Goal: Feedback & Contribution: Contribute content

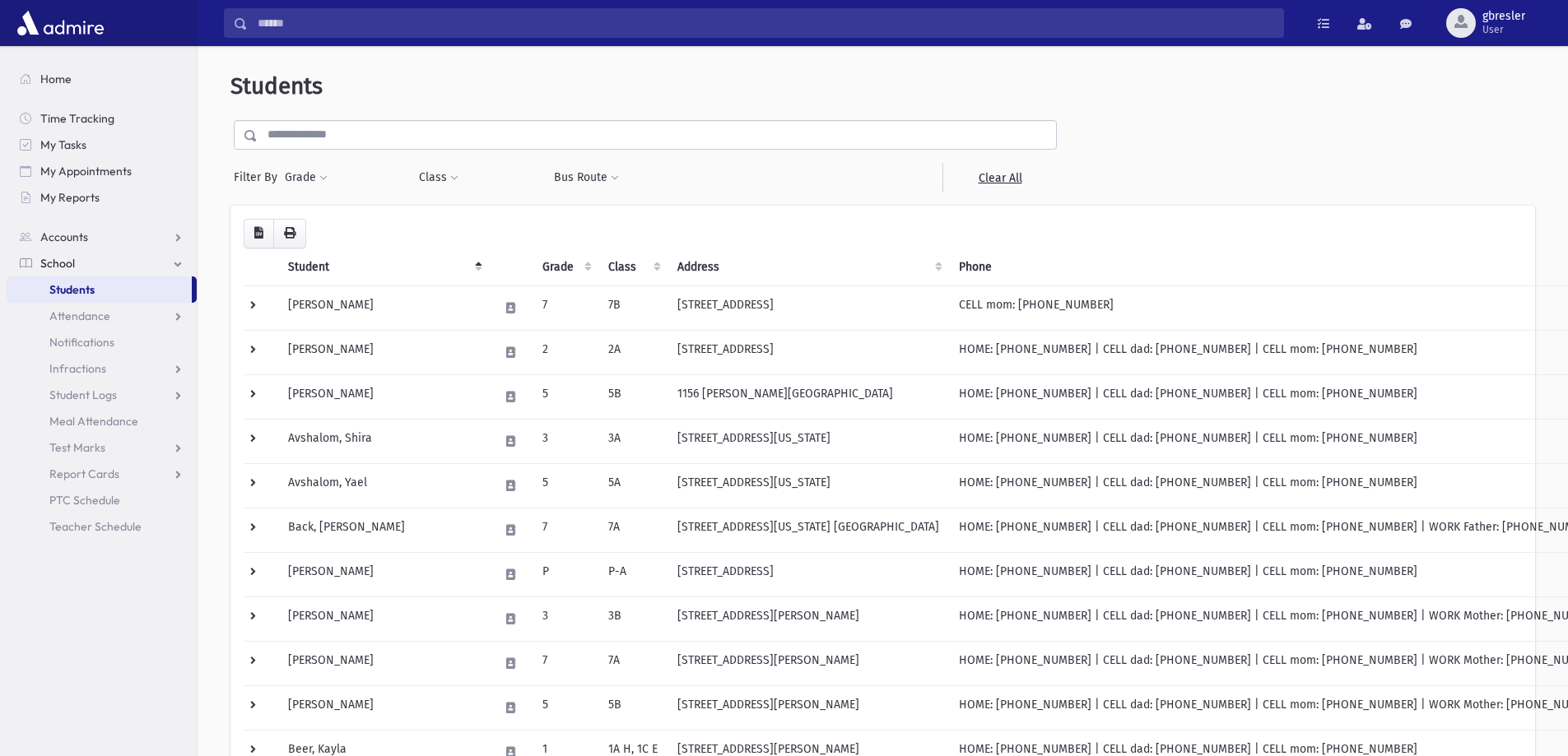
click at [426, 128] on input "text" at bounding box center [657, 135] width 799 height 30
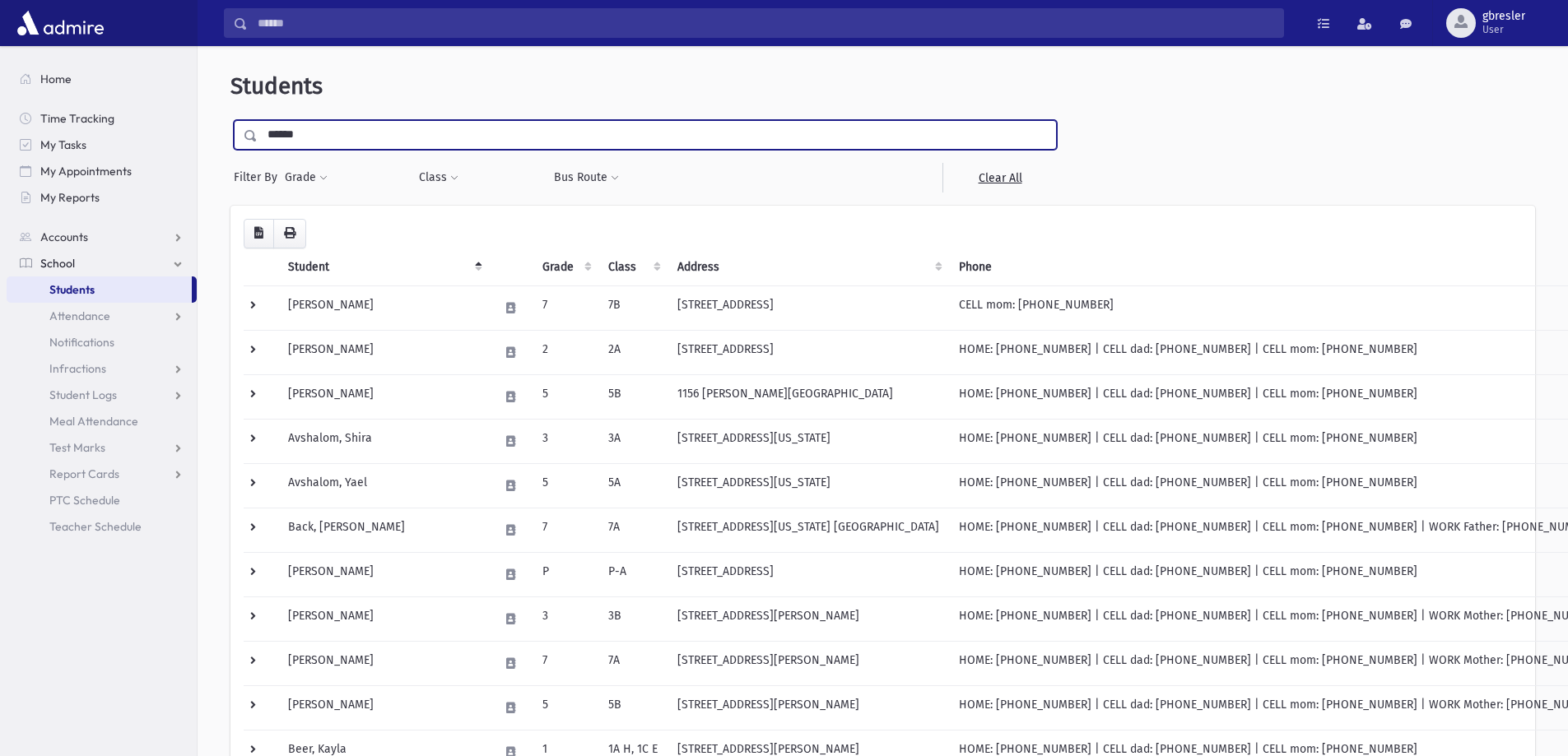
type input "******"
click at [230, 120] on input "submit" at bounding box center [253, 131] width 46 height 23
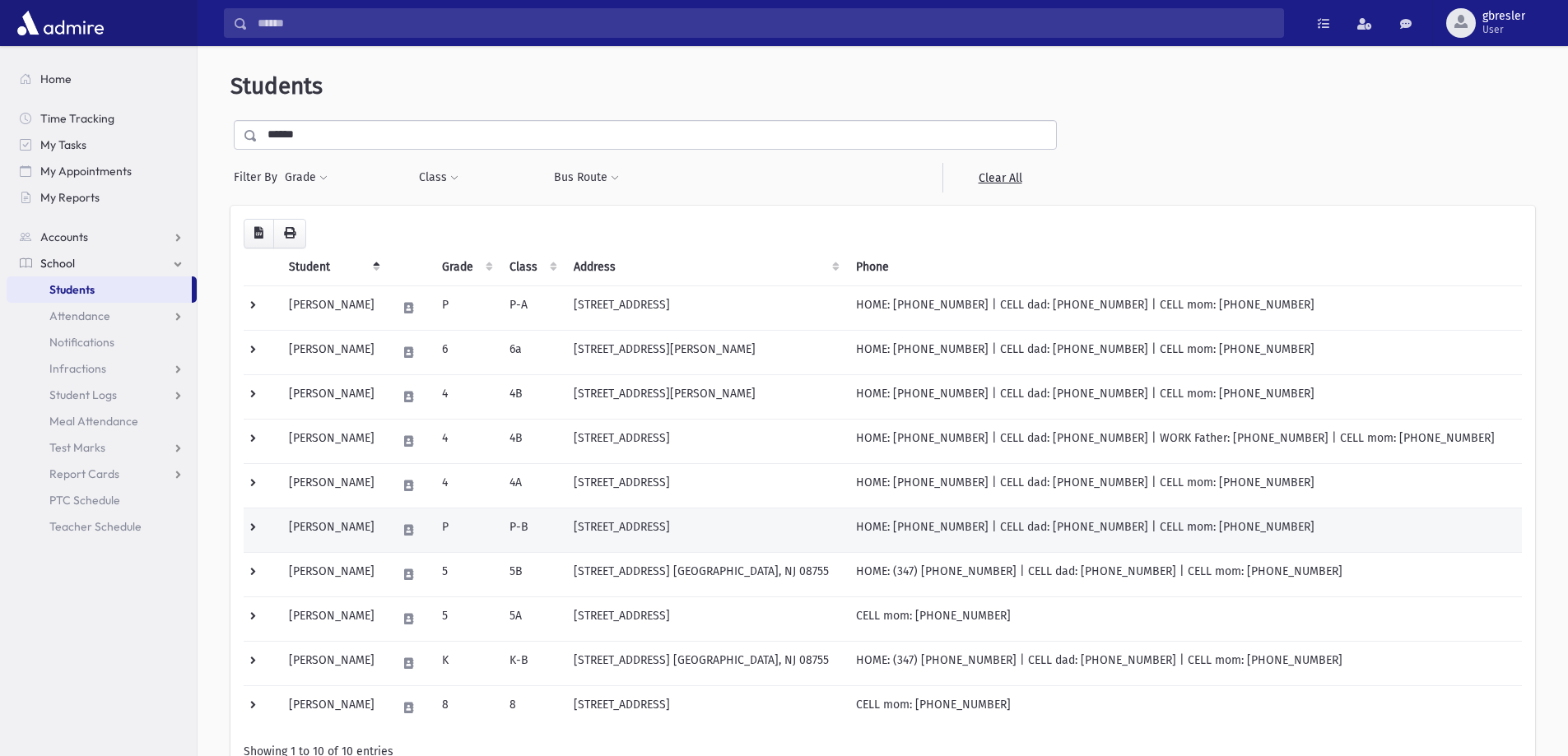
click at [352, 524] on td "[PERSON_NAME]" at bounding box center [333, 529] width 108 height 44
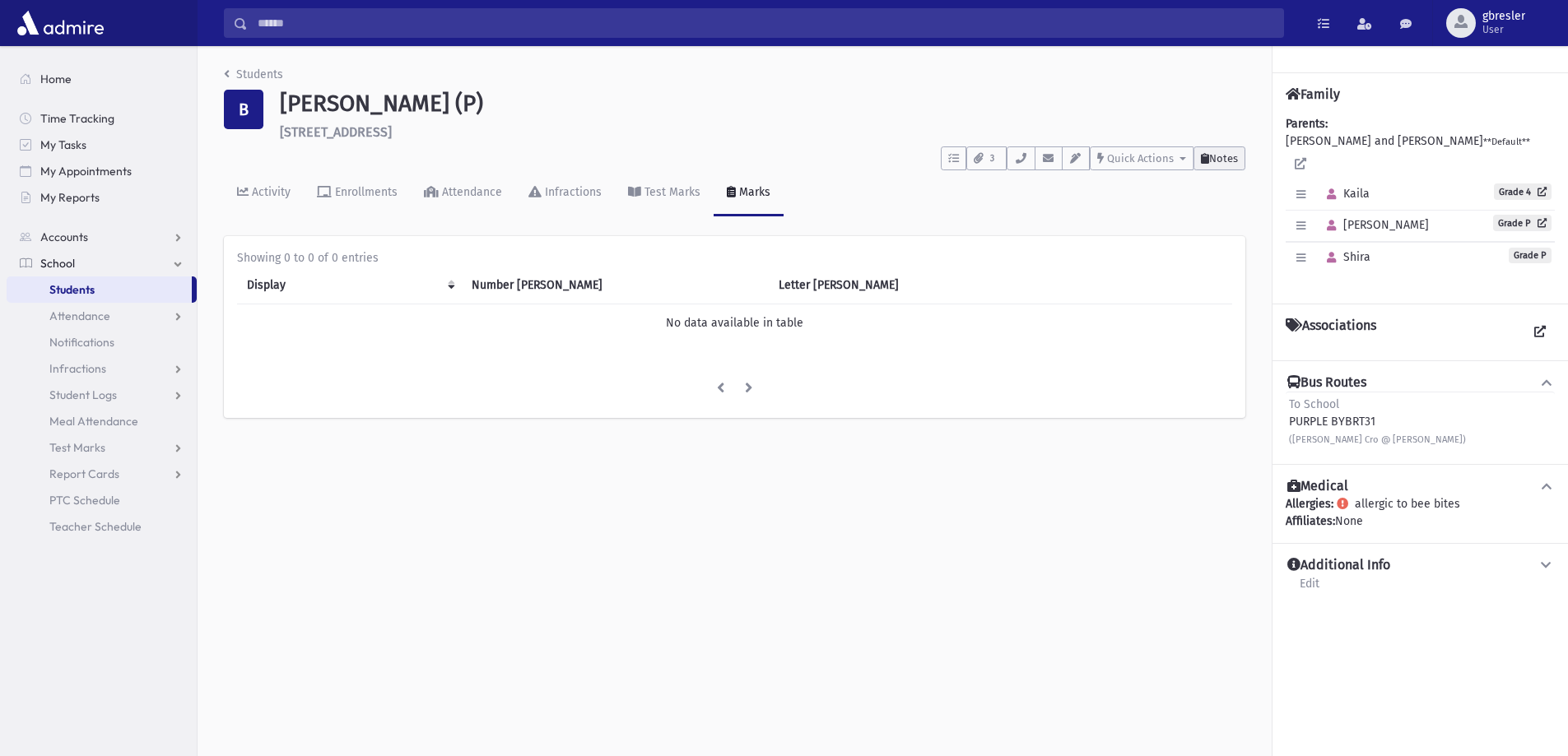
click at [1209, 158] on span "Notes" at bounding box center [1223, 158] width 29 height 13
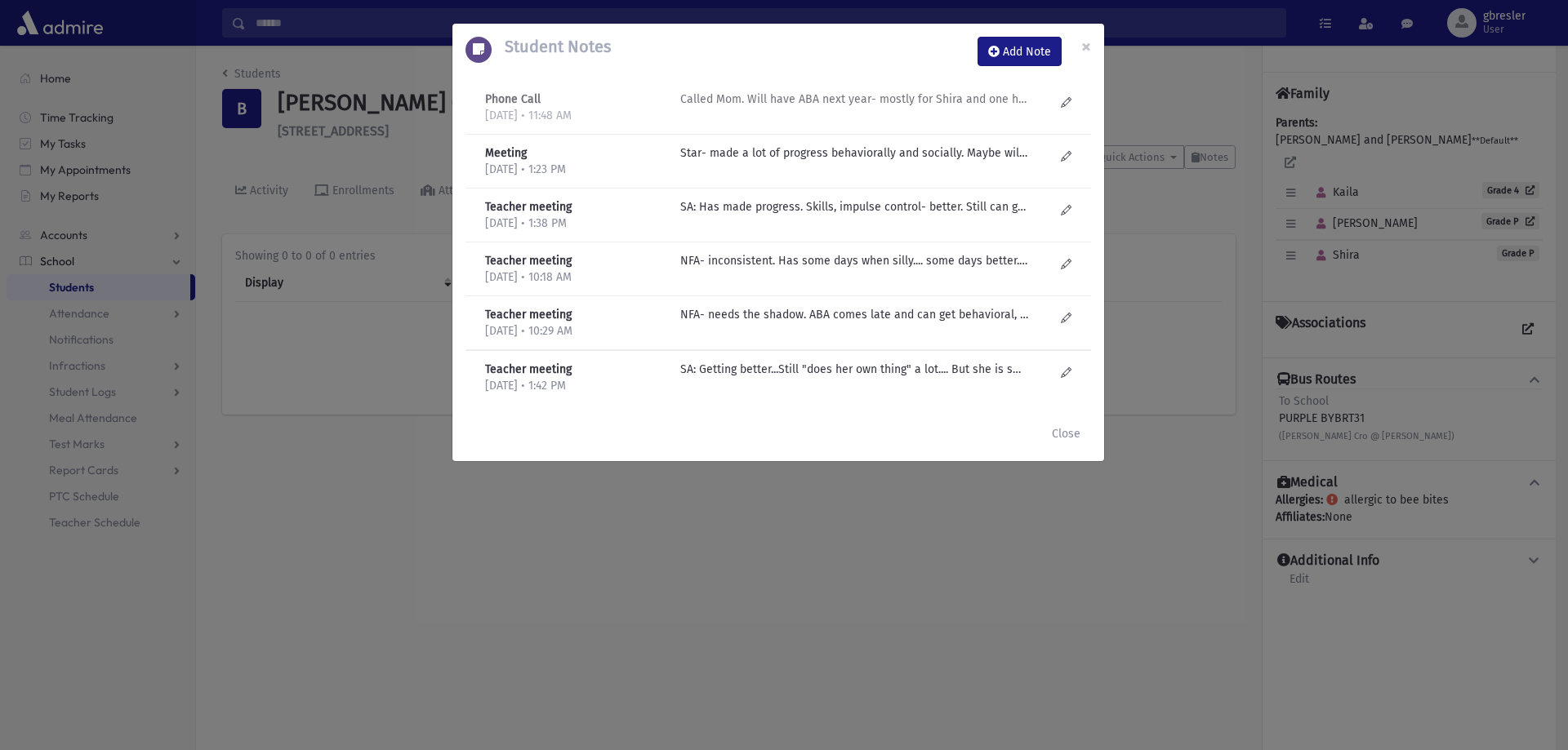
click at [929, 102] on p "Called Mom. Will have ABA next year- mostly for Shira and one hour for [PERSON_…" at bounding box center [854, 99] width 350 height 17
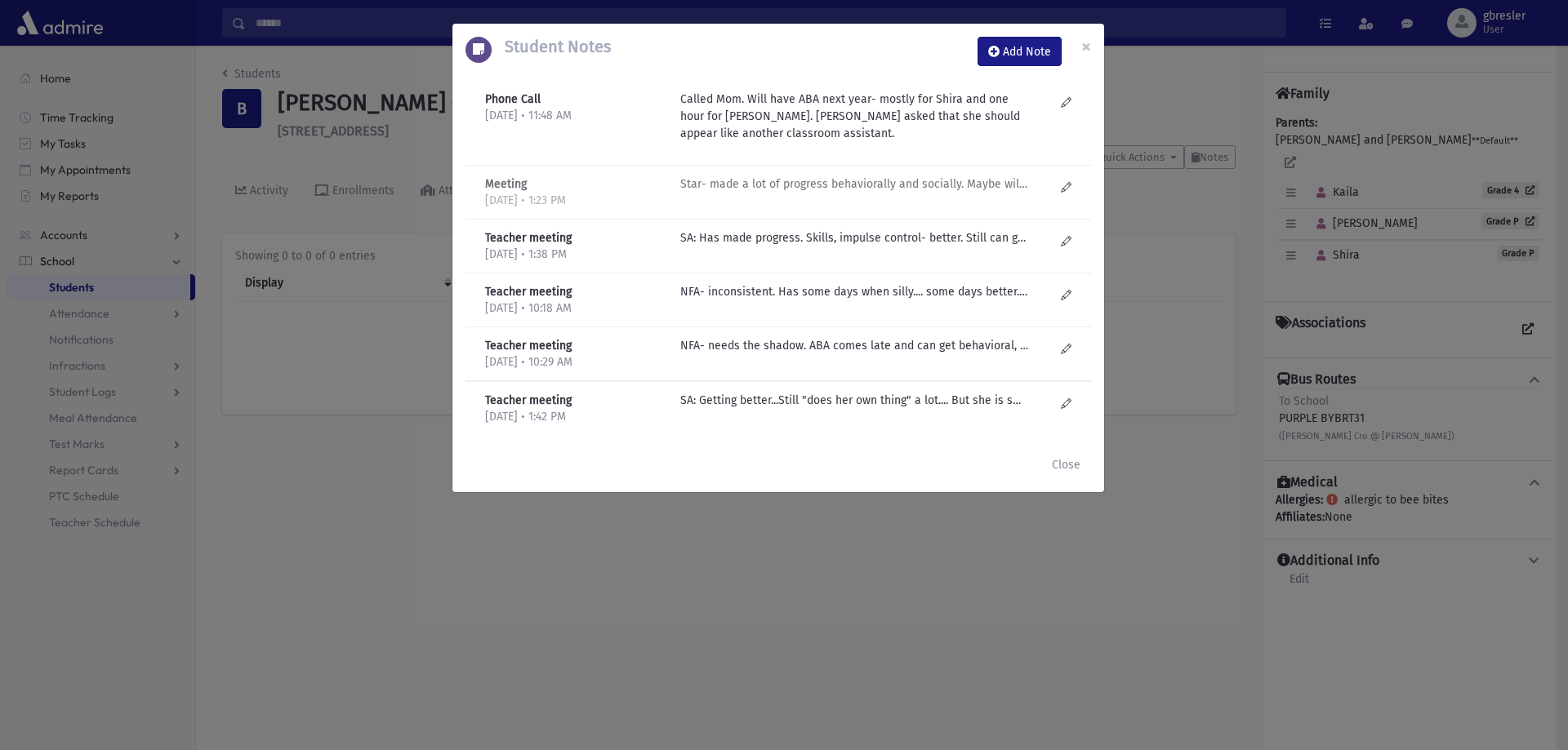
click at [846, 180] on p "Star- made a lot of progress behaviorally and socially. Maybe will have ABA for…" at bounding box center [854, 184] width 350 height 17
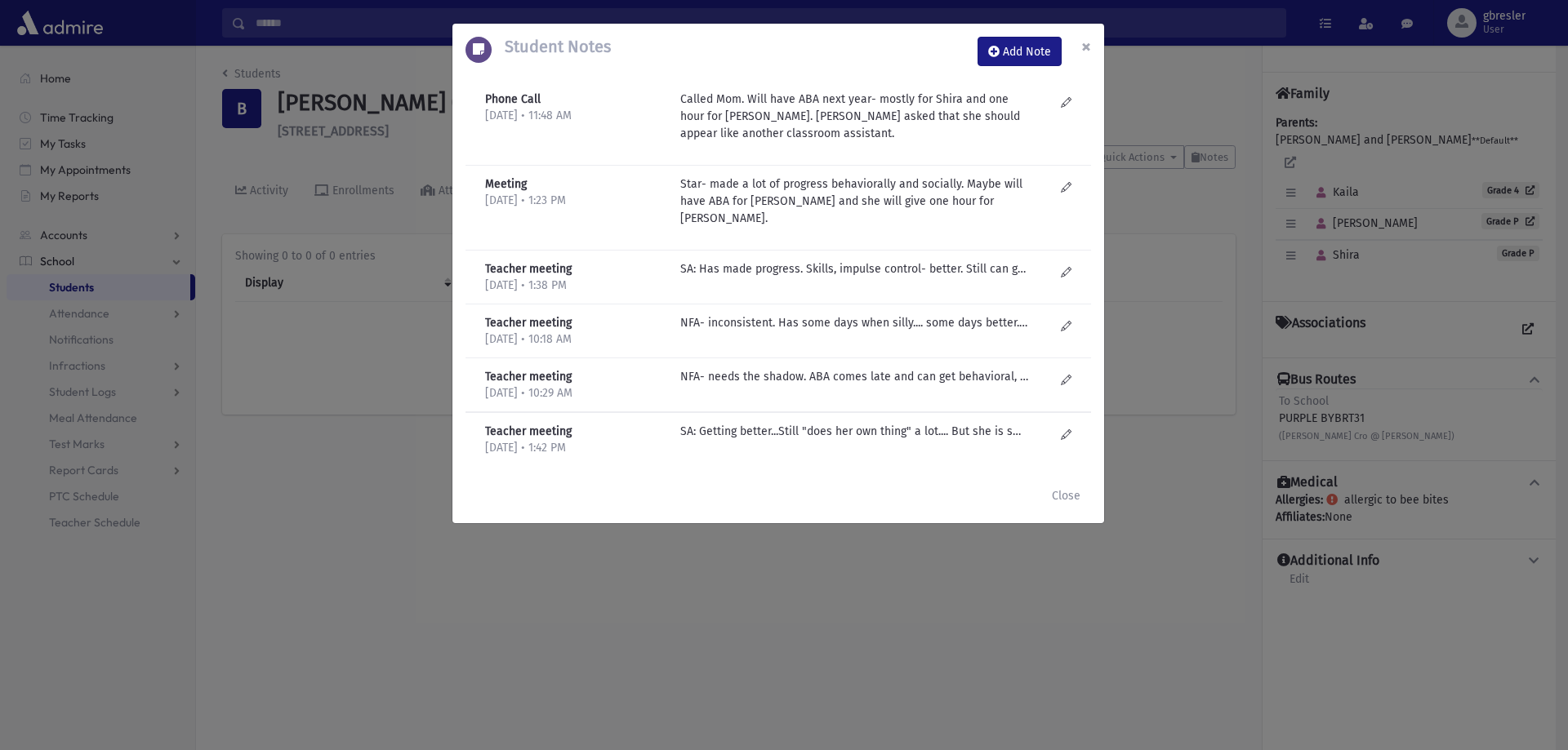
click at [1088, 48] on span "×" at bounding box center [1086, 46] width 10 height 23
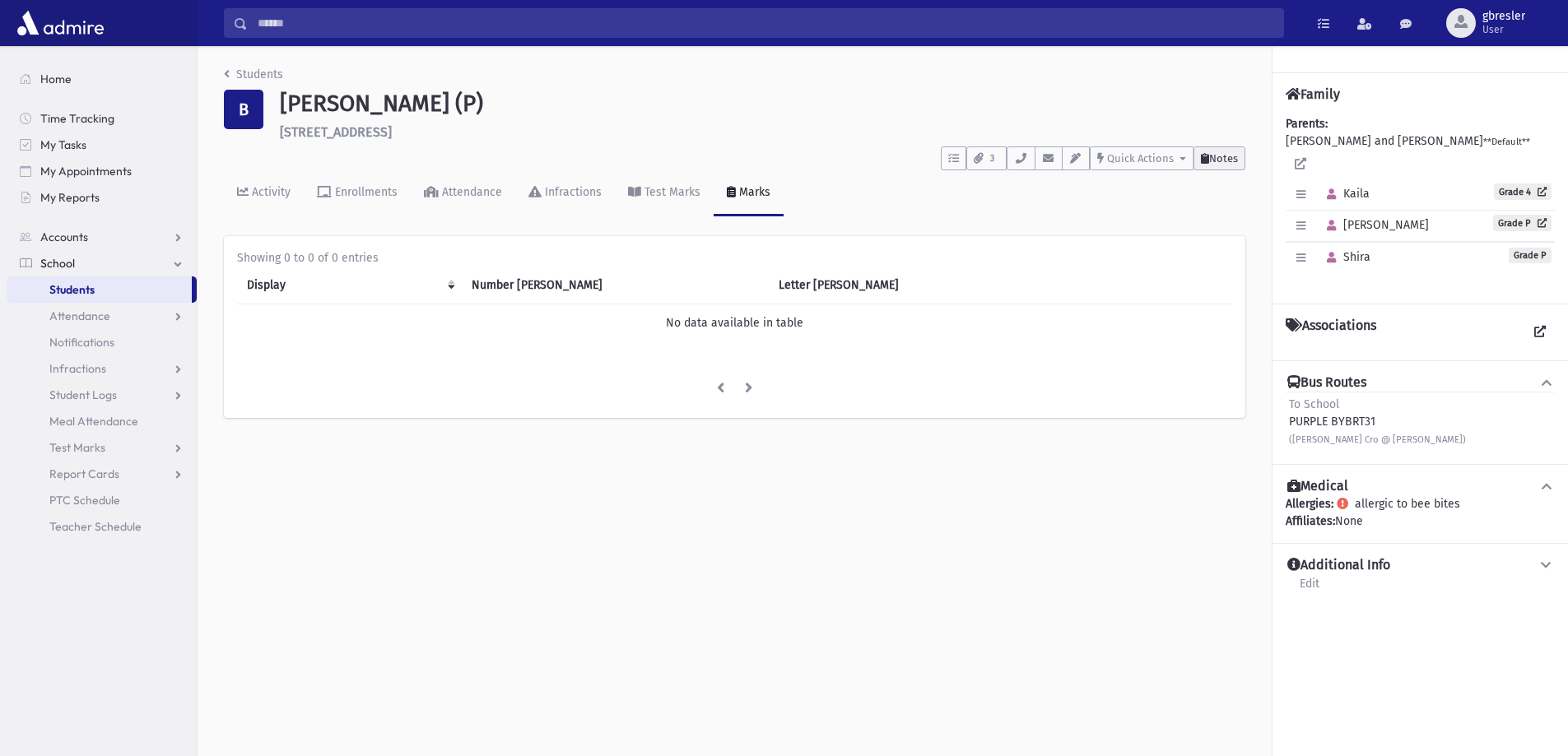
click at [1234, 159] on span "Notes" at bounding box center [1223, 158] width 29 height 13
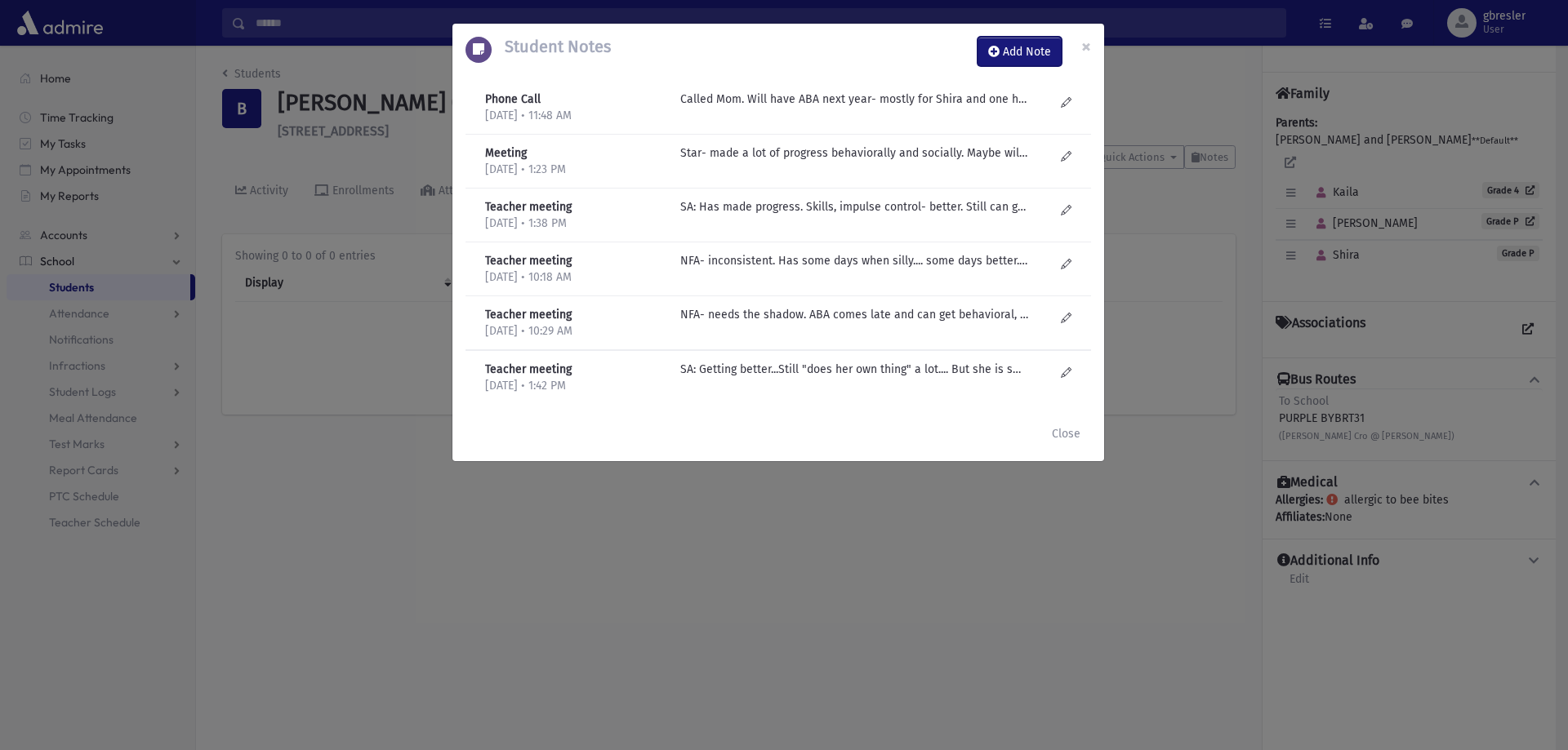
click at [1037, 57] on button "Add Note" at bounding box center [1020, 51] width 84 height 30
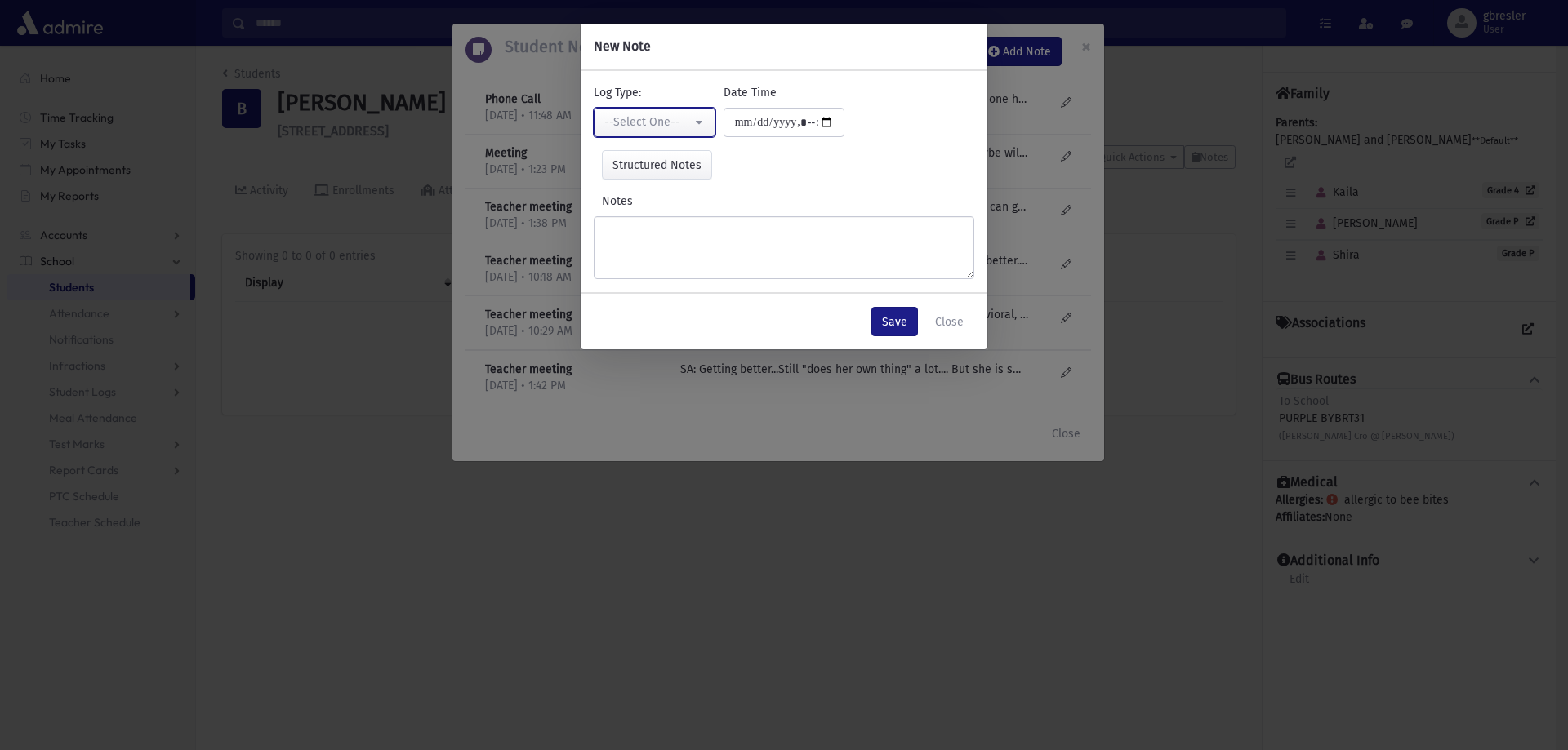
click at [638, 117] on div "--Select One--" at bounding box center [648, 122] width 88 height 17
click at [652, 258] on link "Other" at bounding box center [654, 265] width 122 height 31
select select "*"
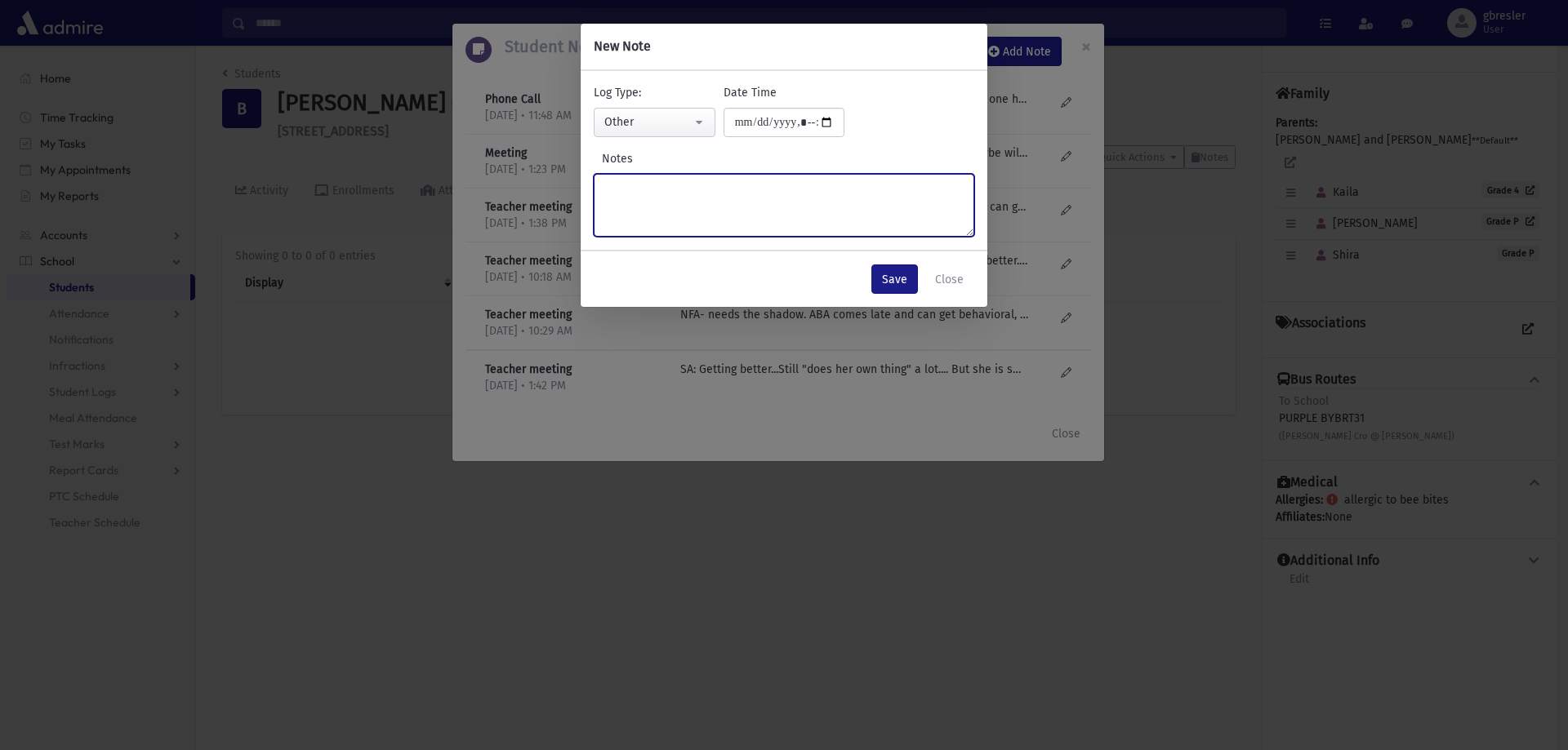
click at [666, 184] on textarea "Notes" at bounding box center [784, 205] width 380 height 63
type textarea "**********"
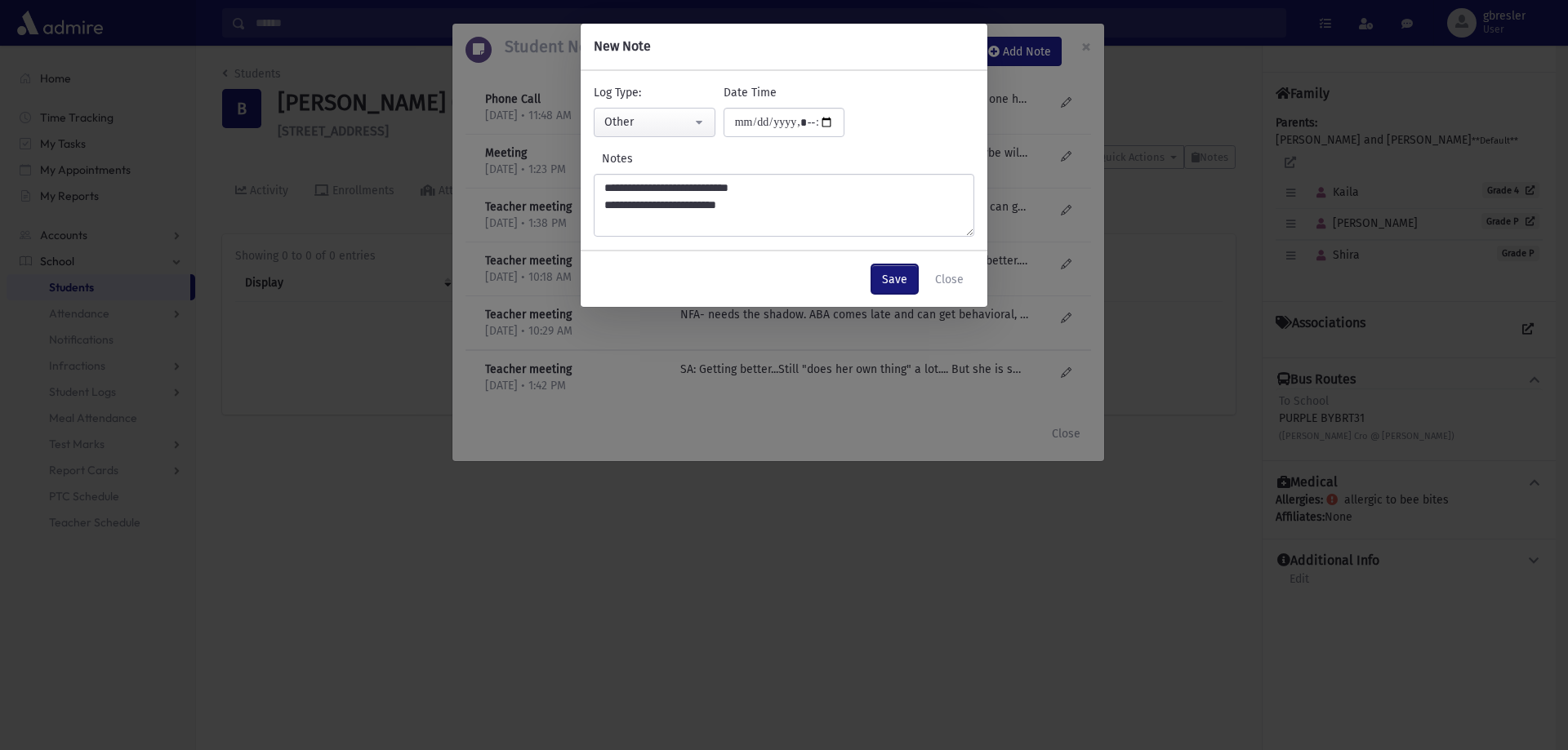
click at [895, 276] on button "Save" at bounding box center [894, 279] width 46 height 30
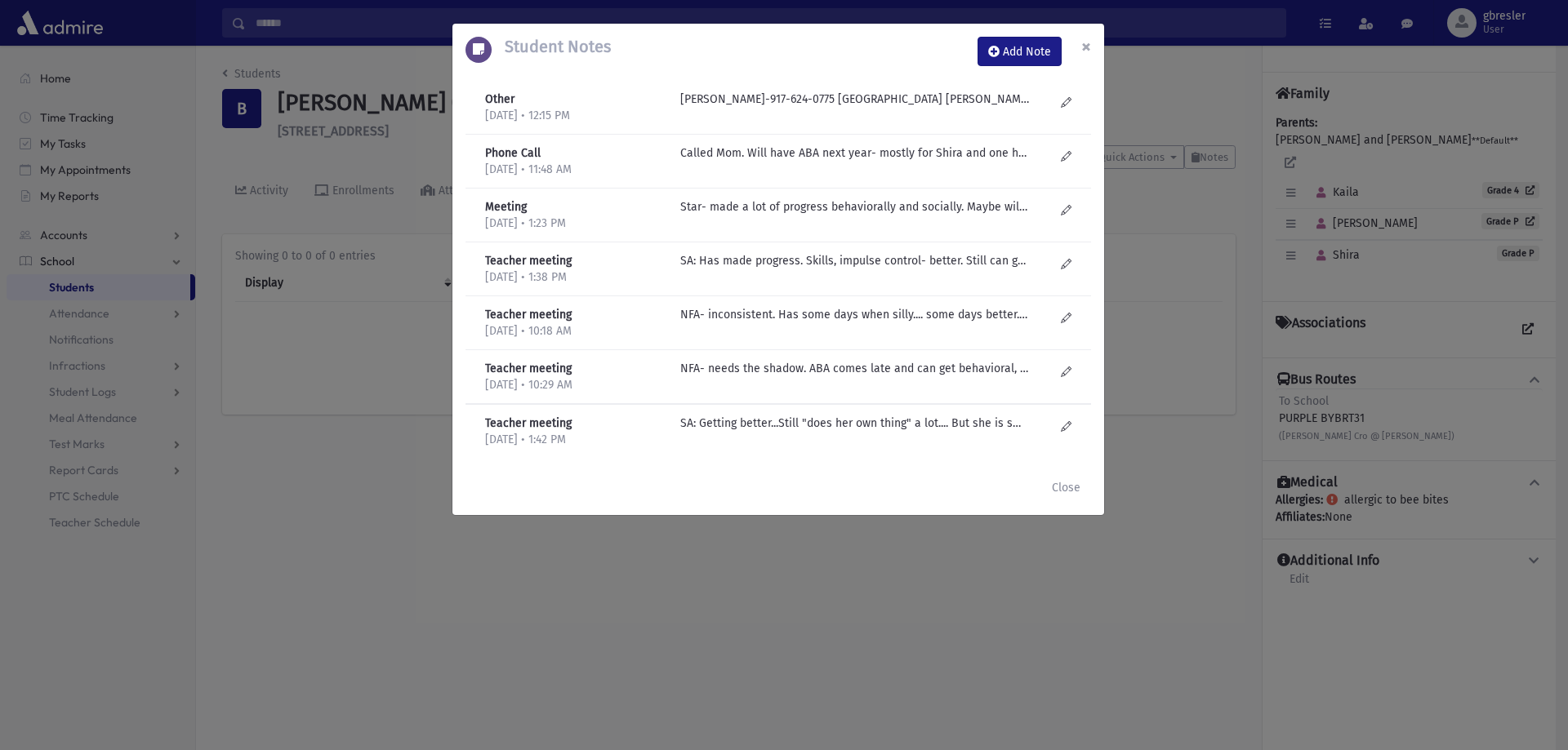
click at [1092, 50] on button "×" at bounding box center [1085, 46] width 36 height 45
